Goal: Navigation & Orientation: Understand site structure

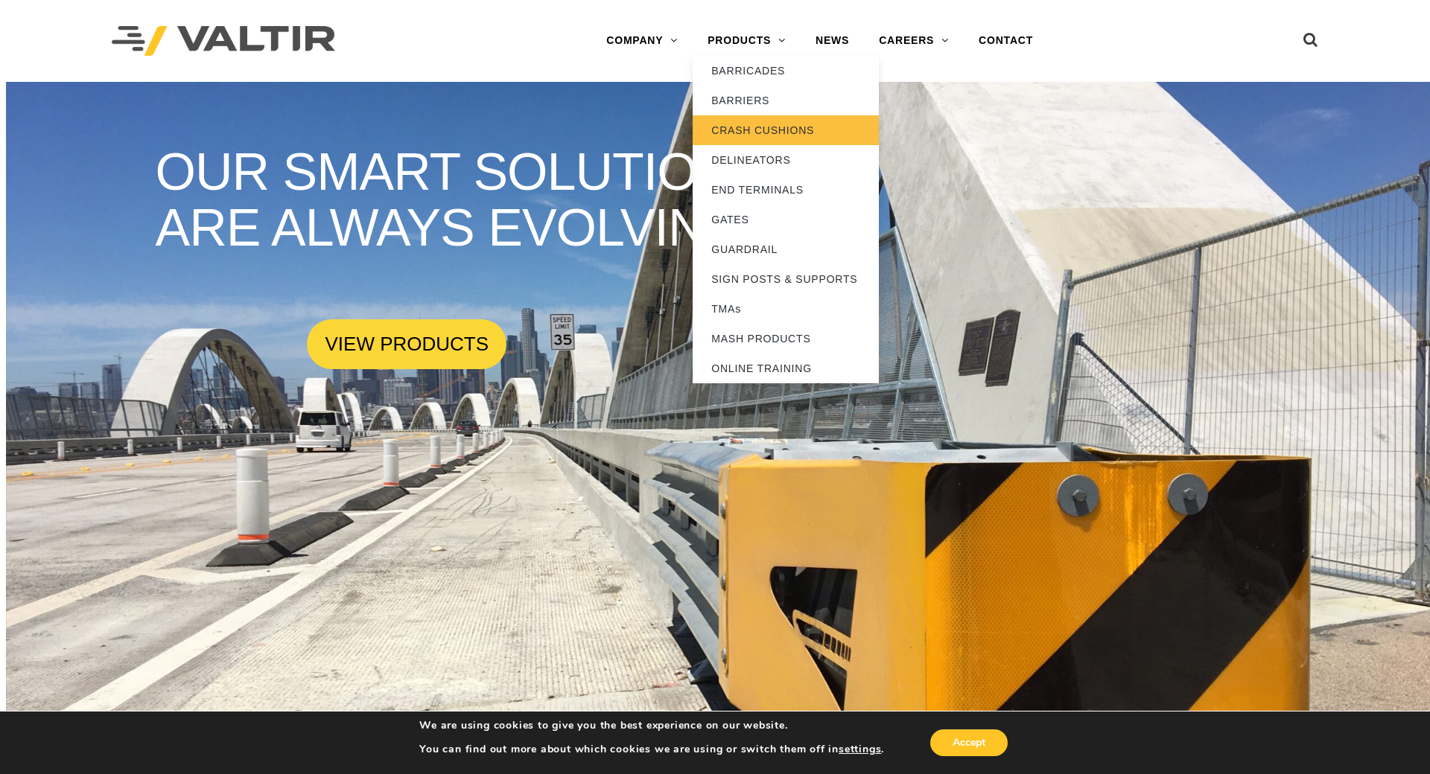
click at [736, 126] on link "CRASH CUSHIONS" at bounding box center [786, 130] width 186 height 30
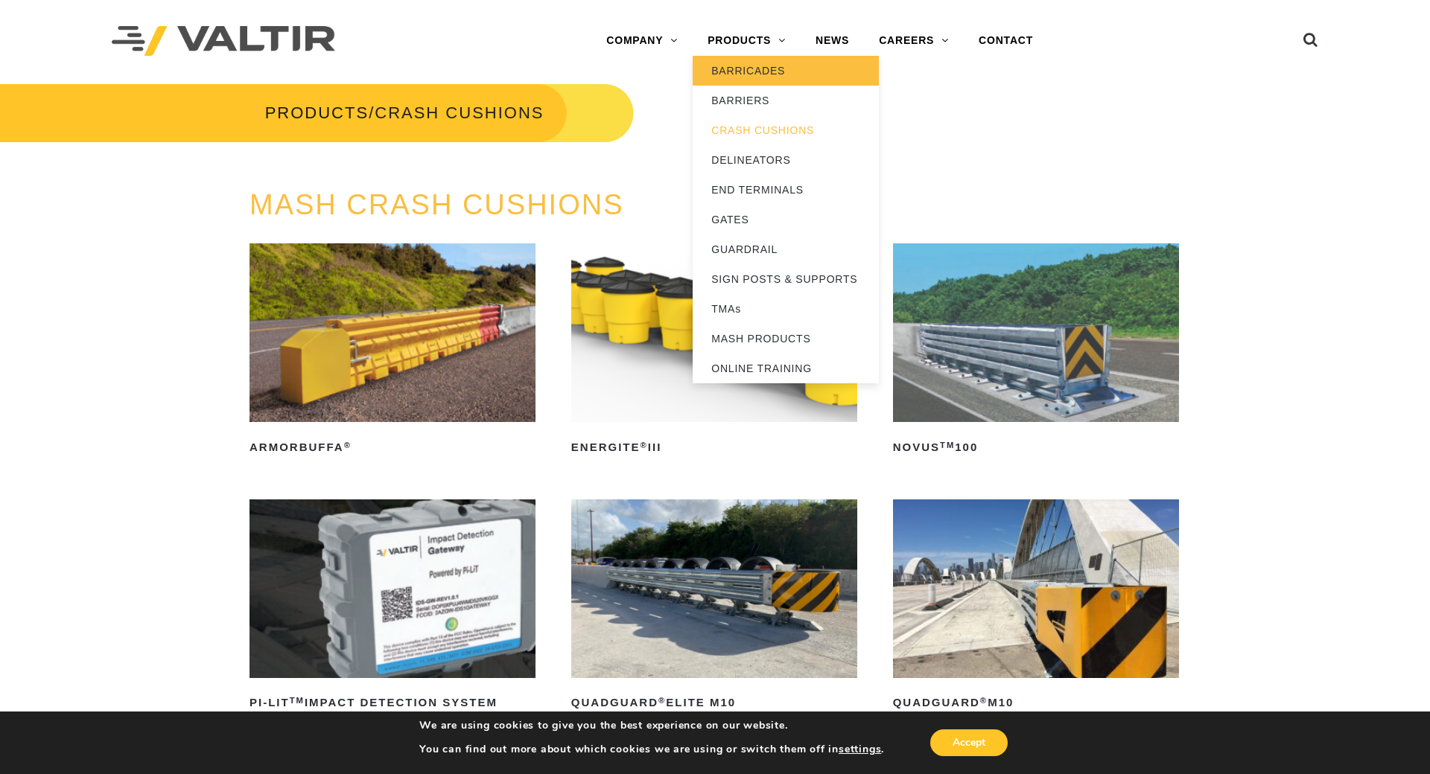
click at [754, 66] on link "BARRICADES" at bounding box center [786, 71] width 186 height 30
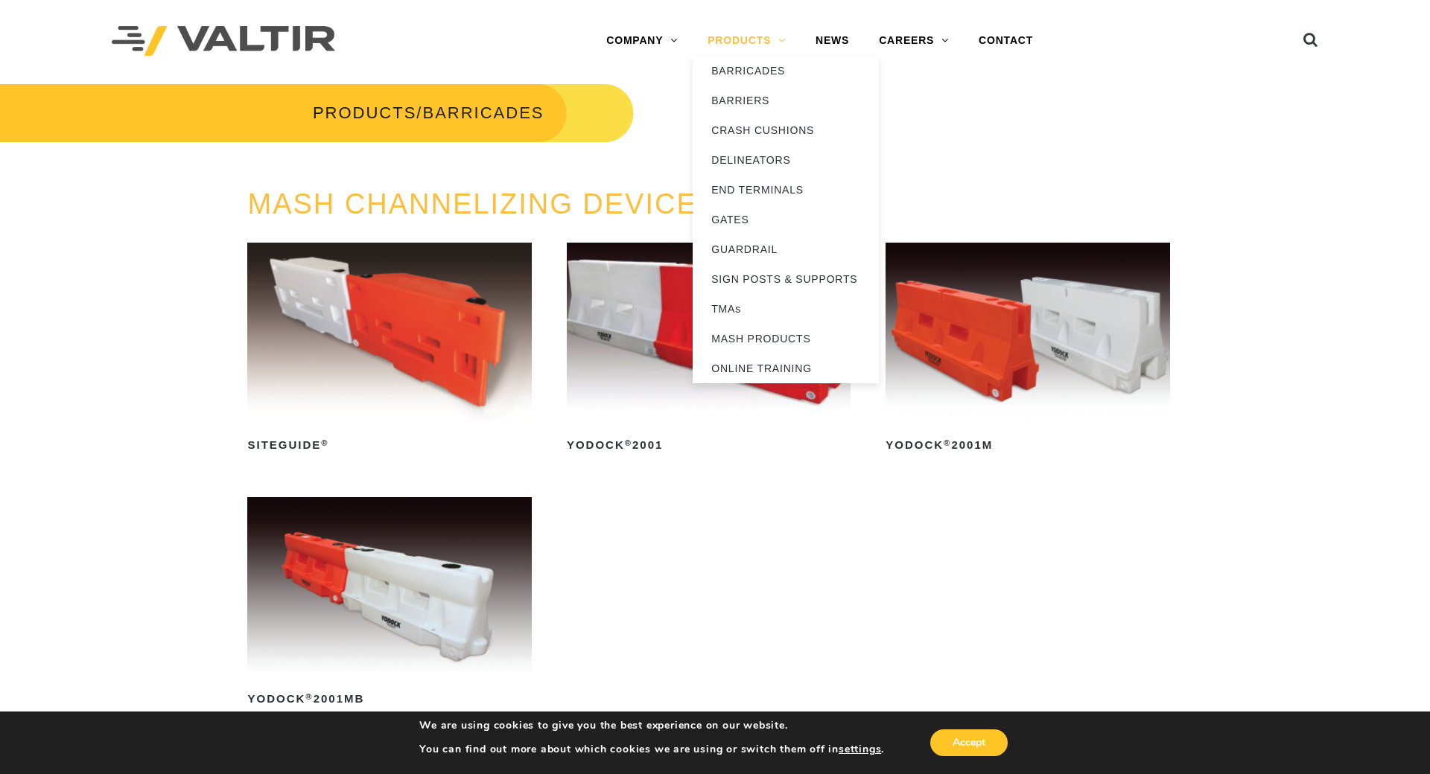
click at [745, 36] on link "PRODUCTS" at bounding box center [747, 41] width 108 height 30
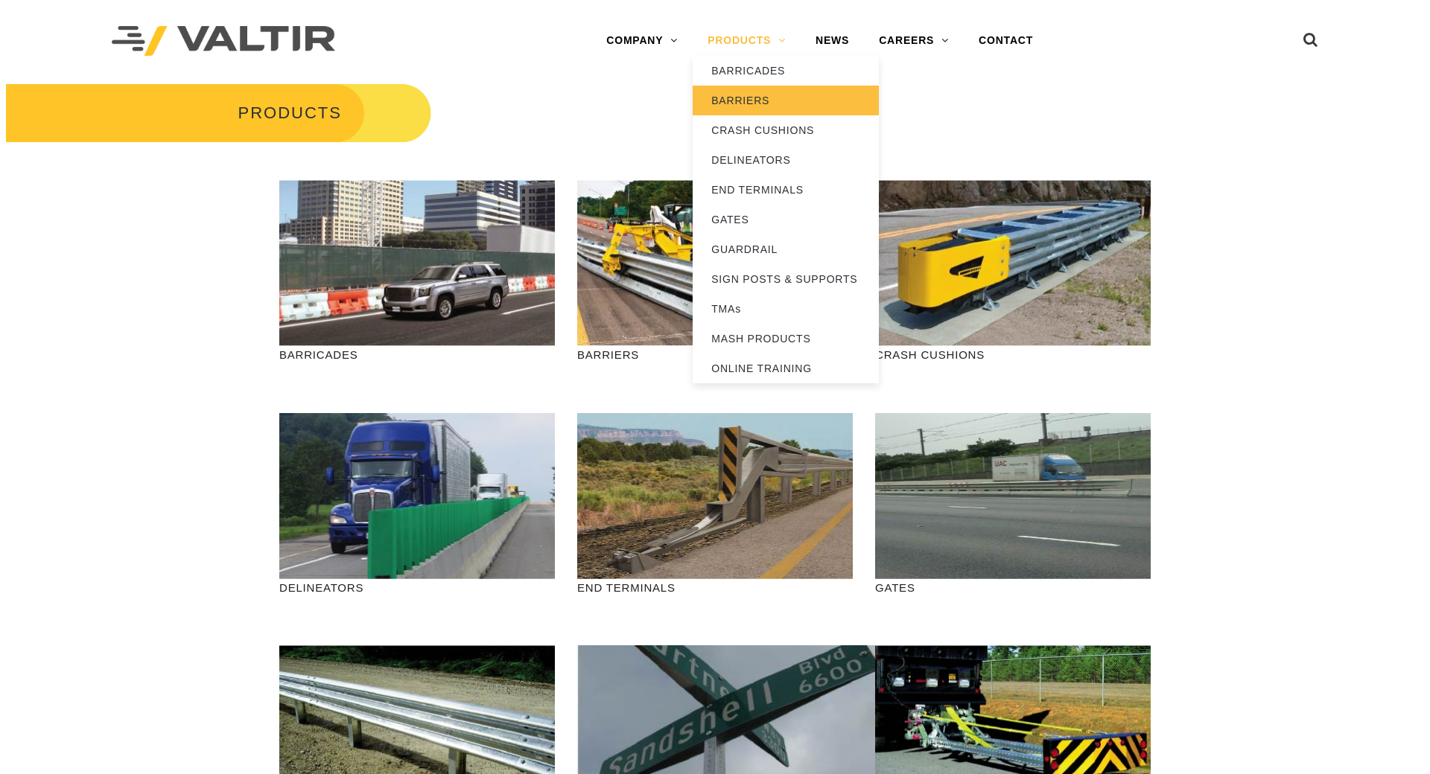
click at [742, 91] on link "BARRIERS" at bounding box center [786, 101] width 186 height 30
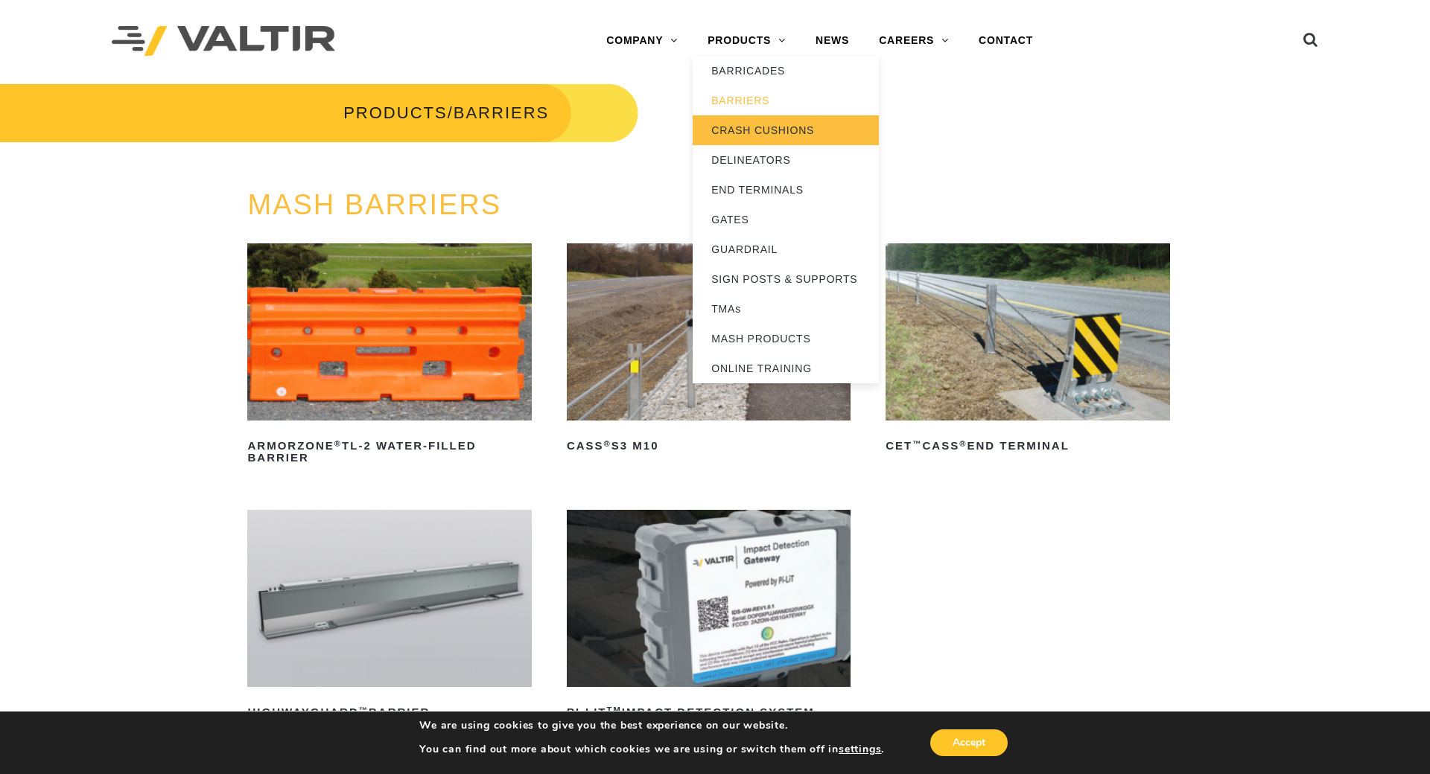
click at [746, 130] on link "CRASH CUSHIONS" at bounding box center [786, 130] width 186 height 30
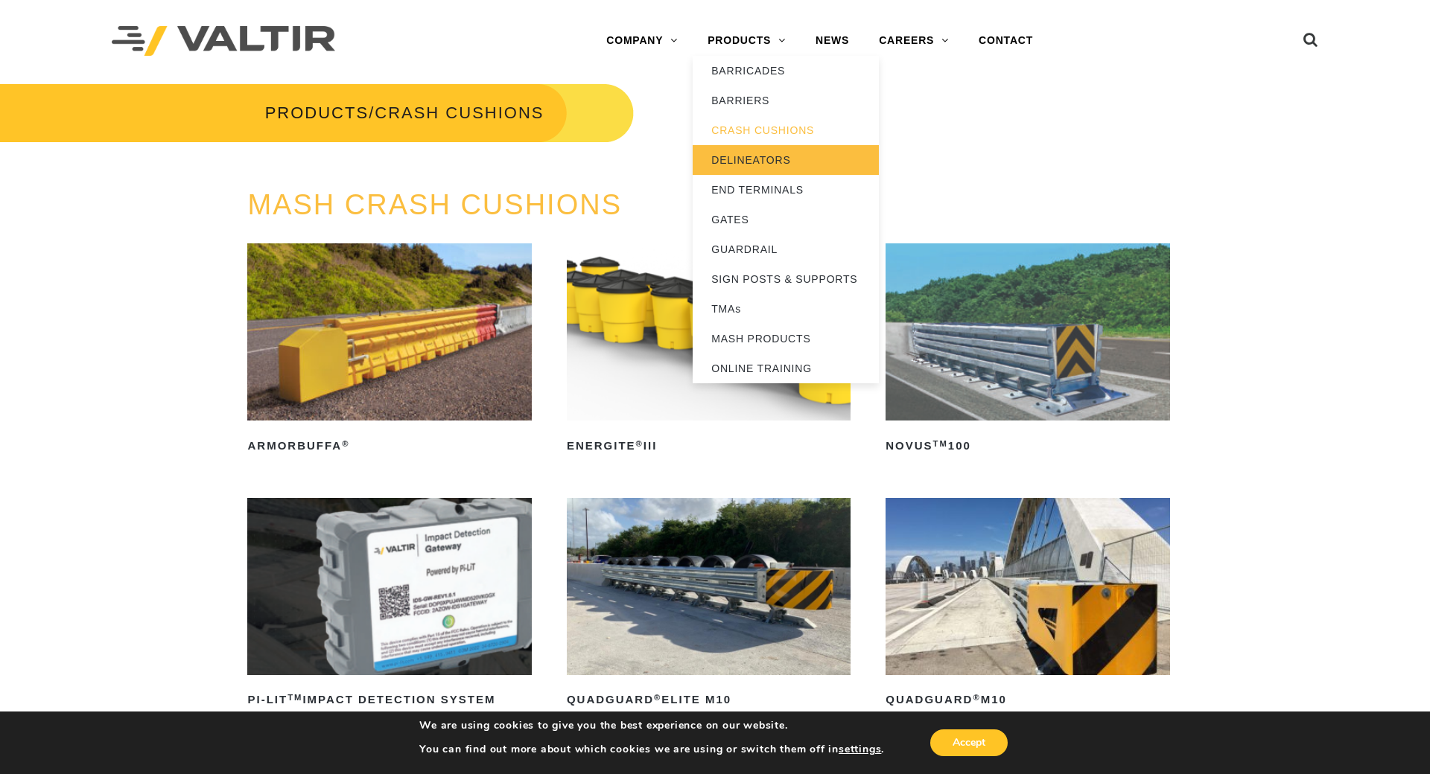
click at [742, 162] on link "DELINEATORS" at bounding box center [786, 160] width 186 height 30
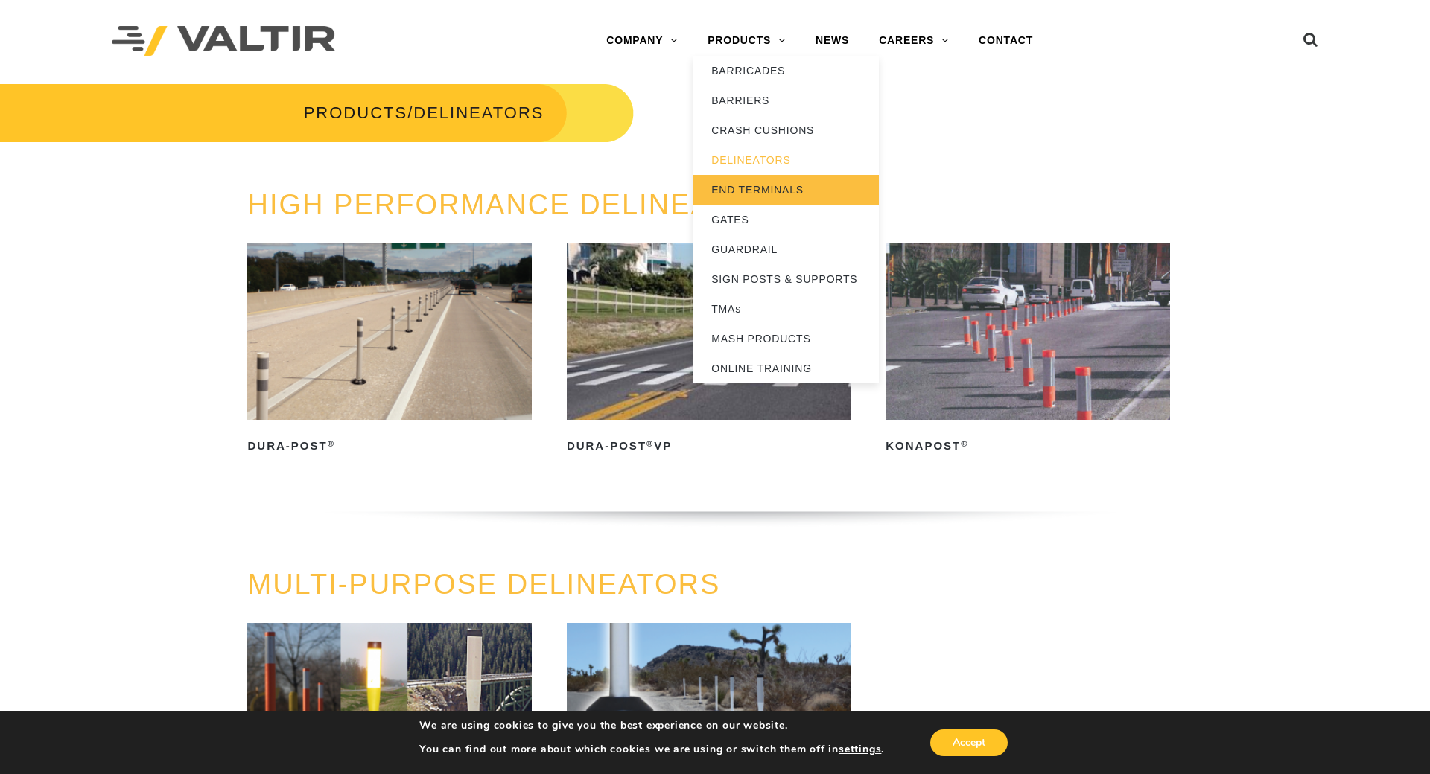
click at [745, 191] on link "END TERMINALS" at bounding box center [786, 190] width 186 height 30
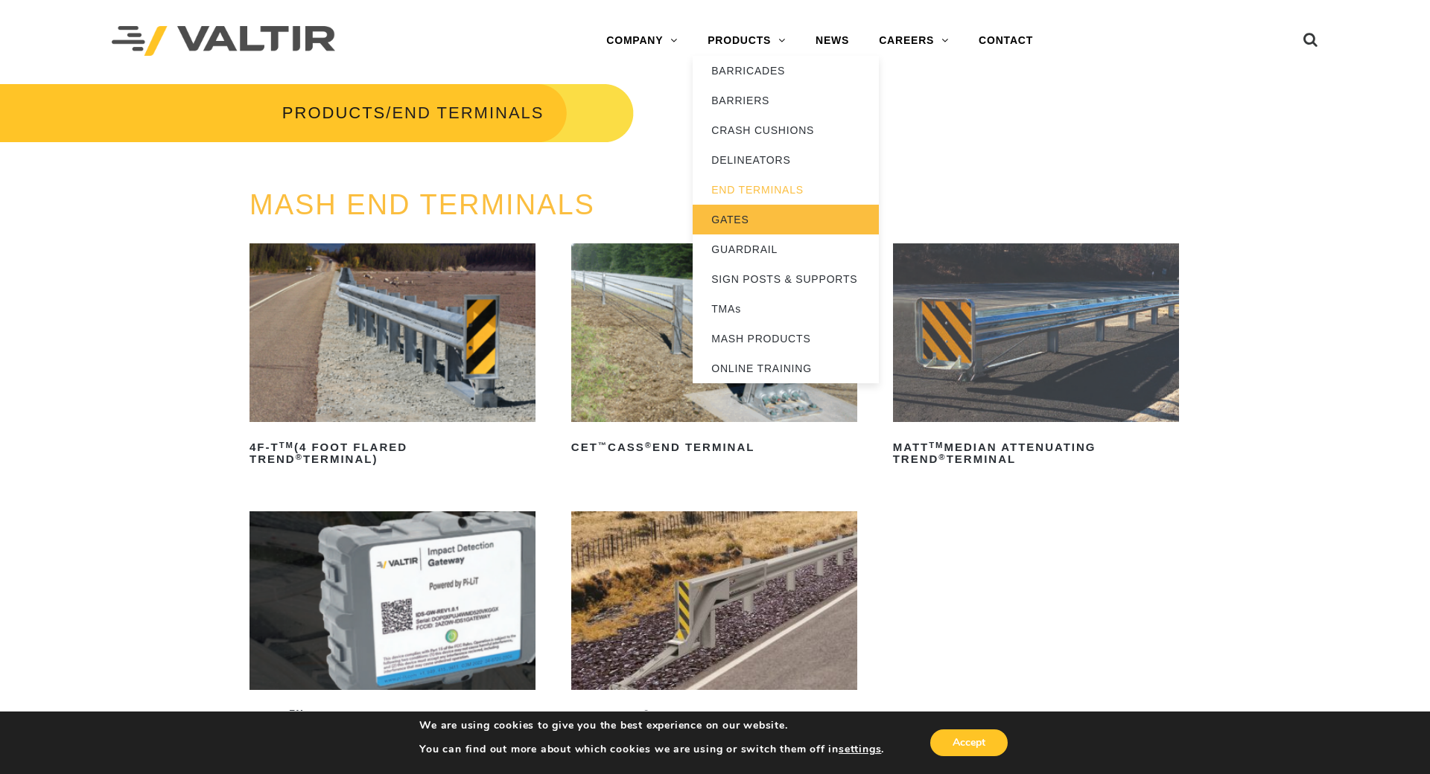
click at [734, 217] on link "GATES" at bounding box center [786, 220] width 186 height 30
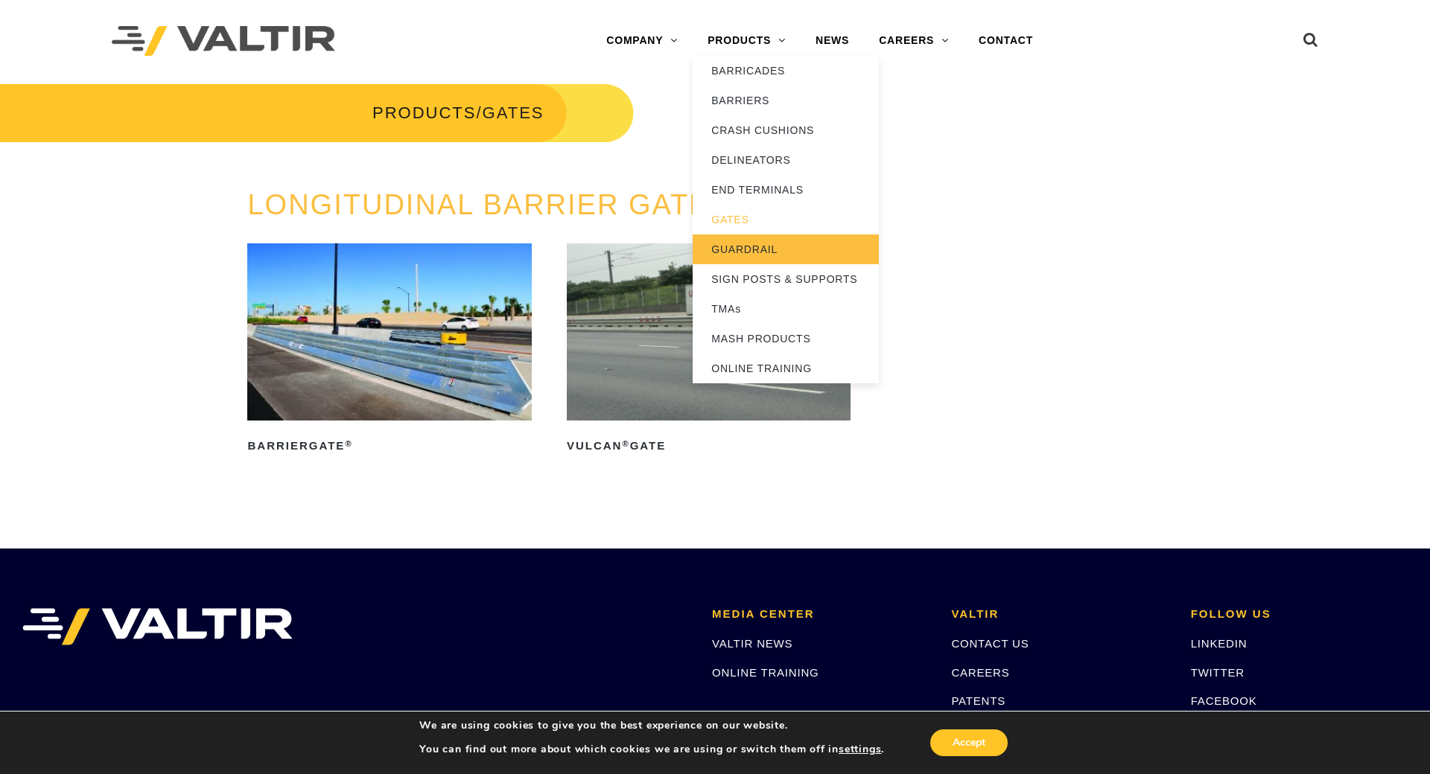
click at [736, 249] on link "GUARDRAIL" at bounding box center [786, 250] width 186 height 30
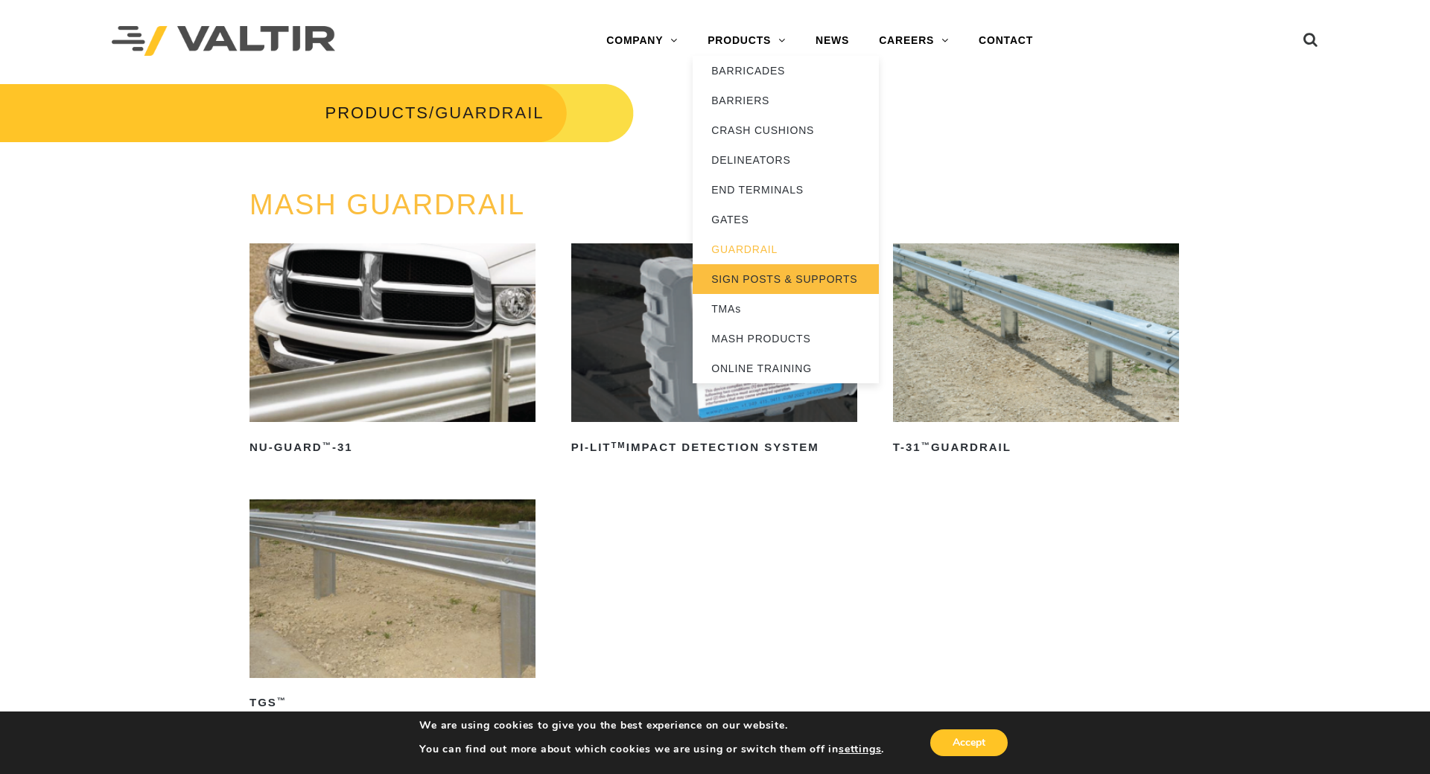
click at [741, 274] on link "SIGN POSTS & SUPPORTS" at bounding box center [786, 279] width 186 height 30
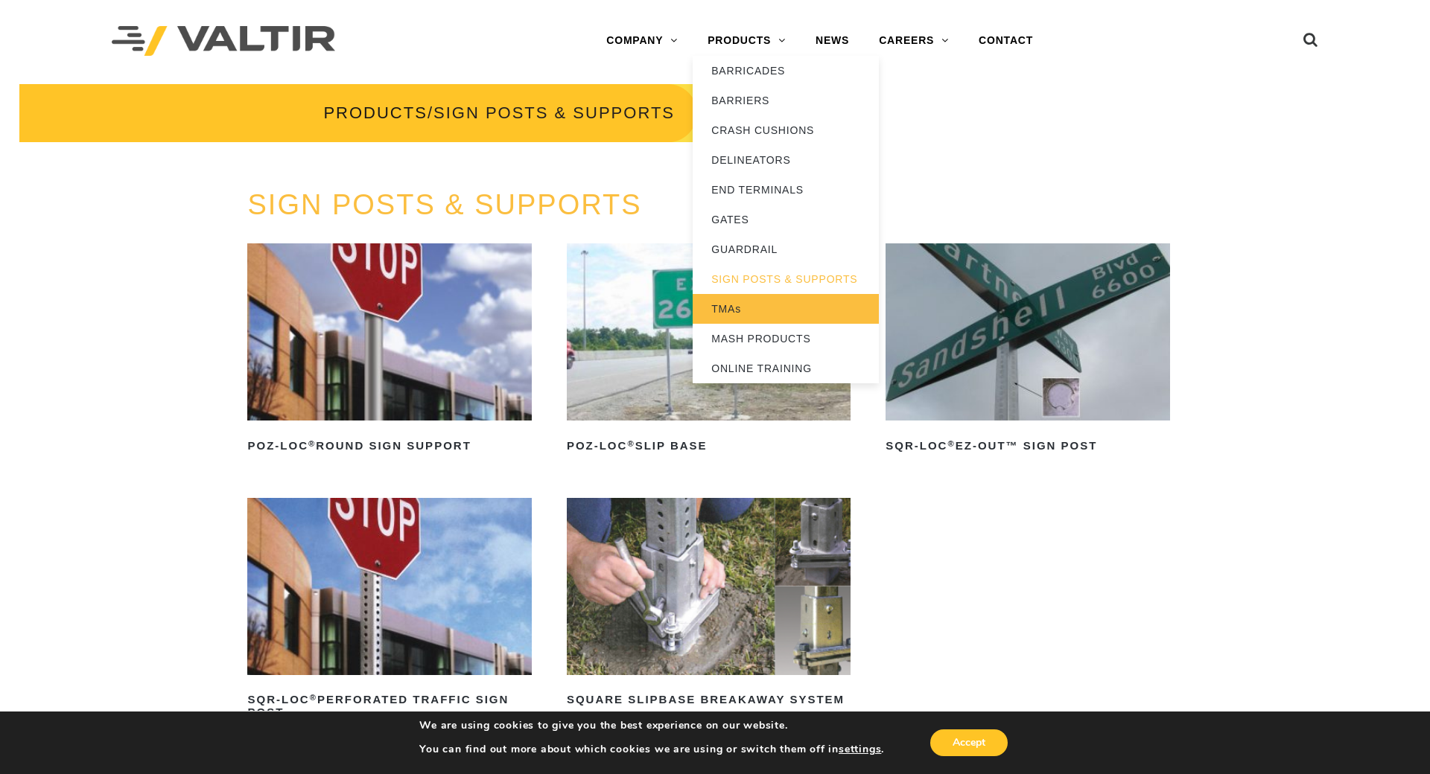
click at [736, 302] on link "TMAs" at bounding box center [786, 309] width 186 height 30
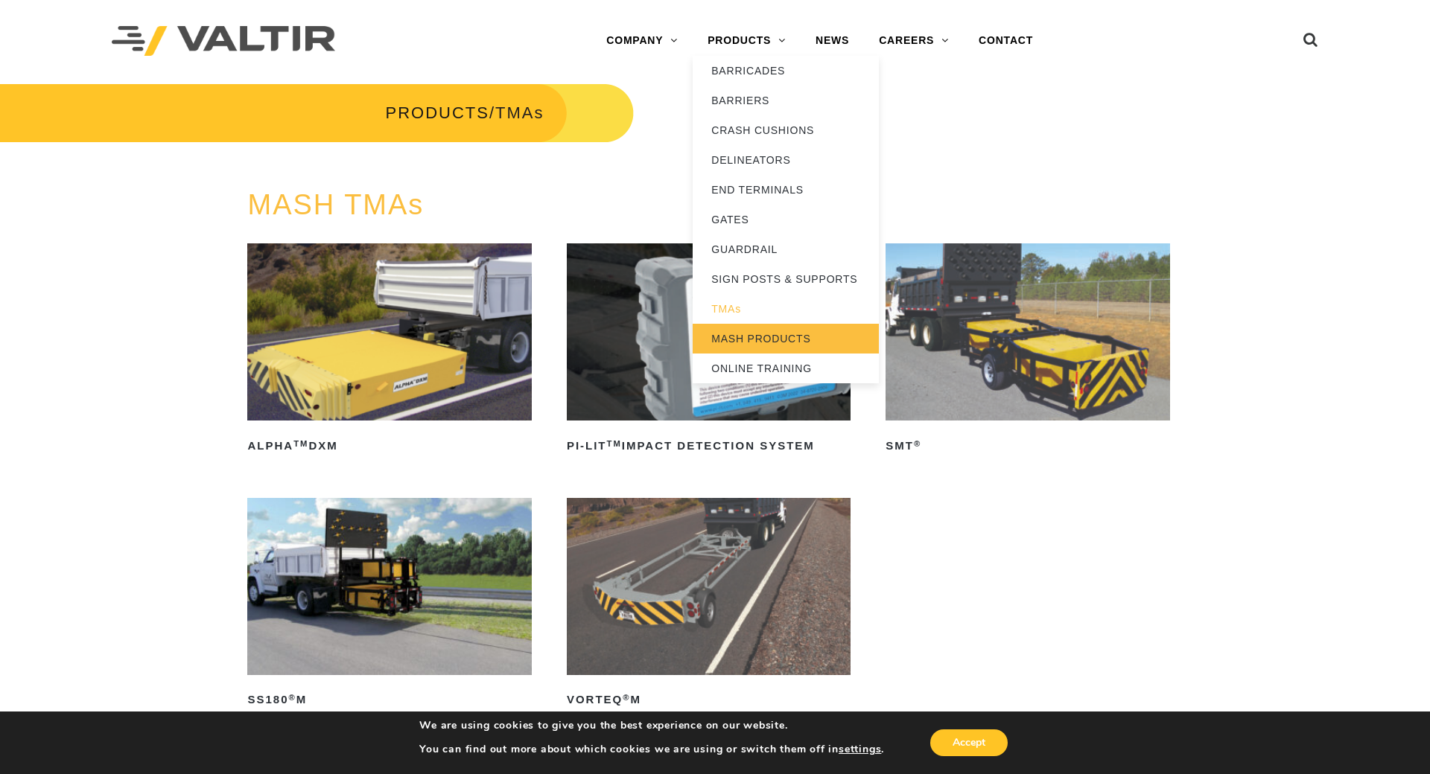
click at [746, 334] on link "MASH PRODUCTS" at bounding box center [786, 339] width 186 height 30
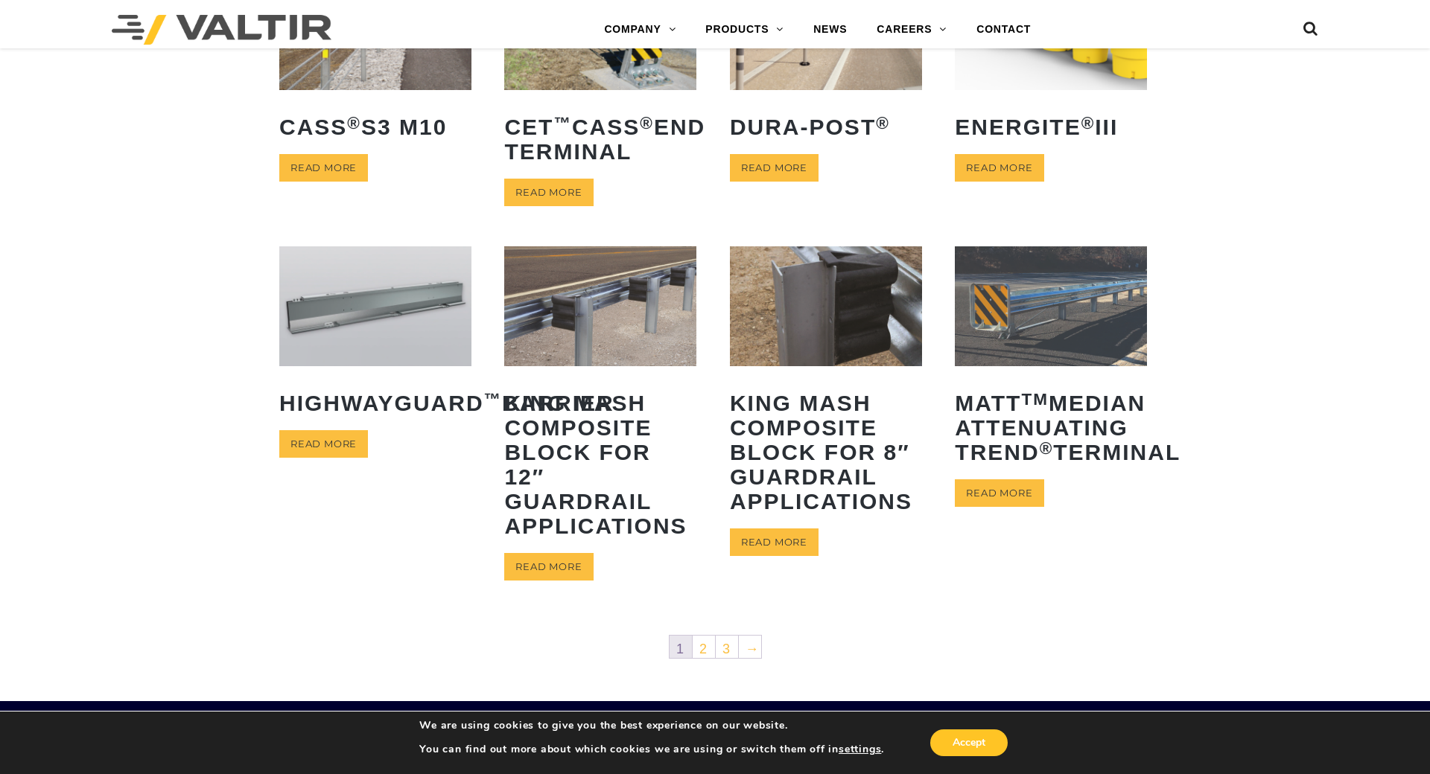
scroll to position [670, 0]
